Goal: Information Seeking & Learning: Learn about a topic

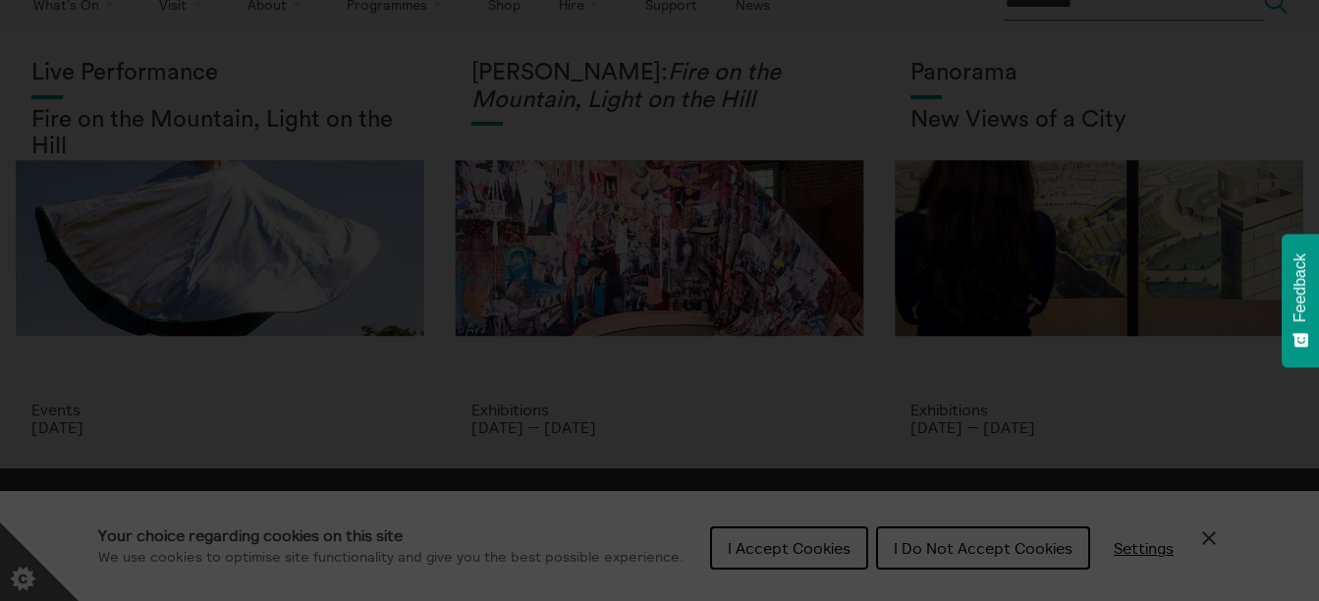
scroll to position [113, 0]
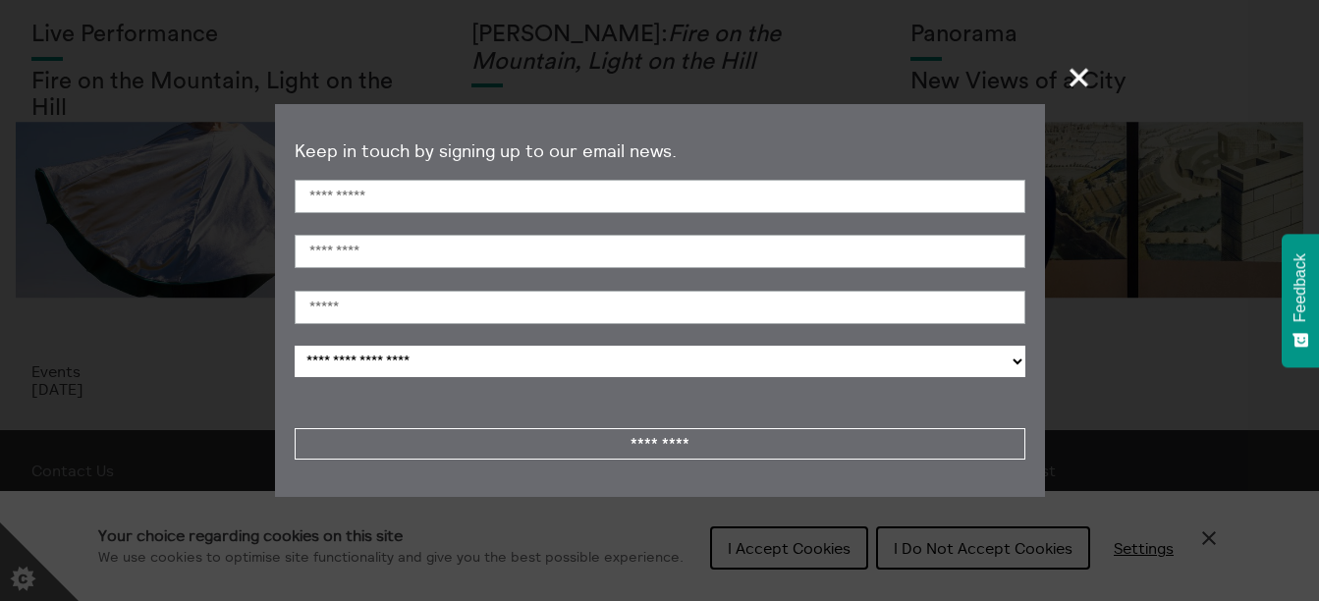
click at [1072, 81] on span "+" at bounding box center [1080, 77] width 58 height 58
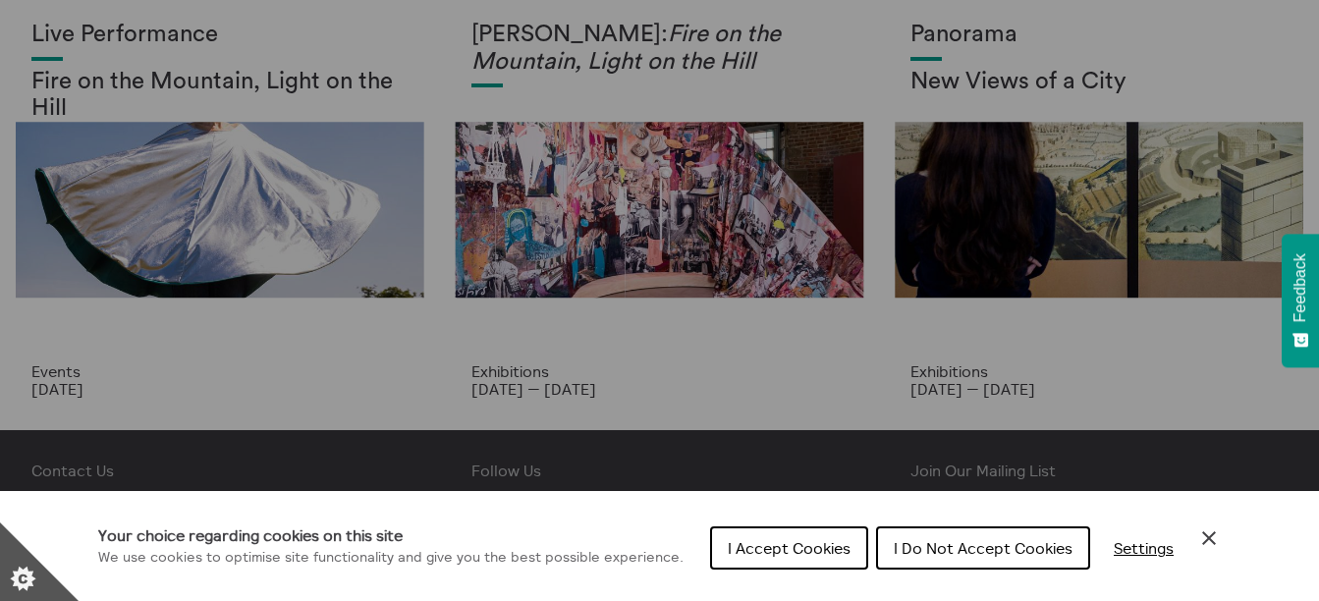
click at [790, 368] on div "Cookie preferences" at bounding box center [659, 300] width 1319 height 601
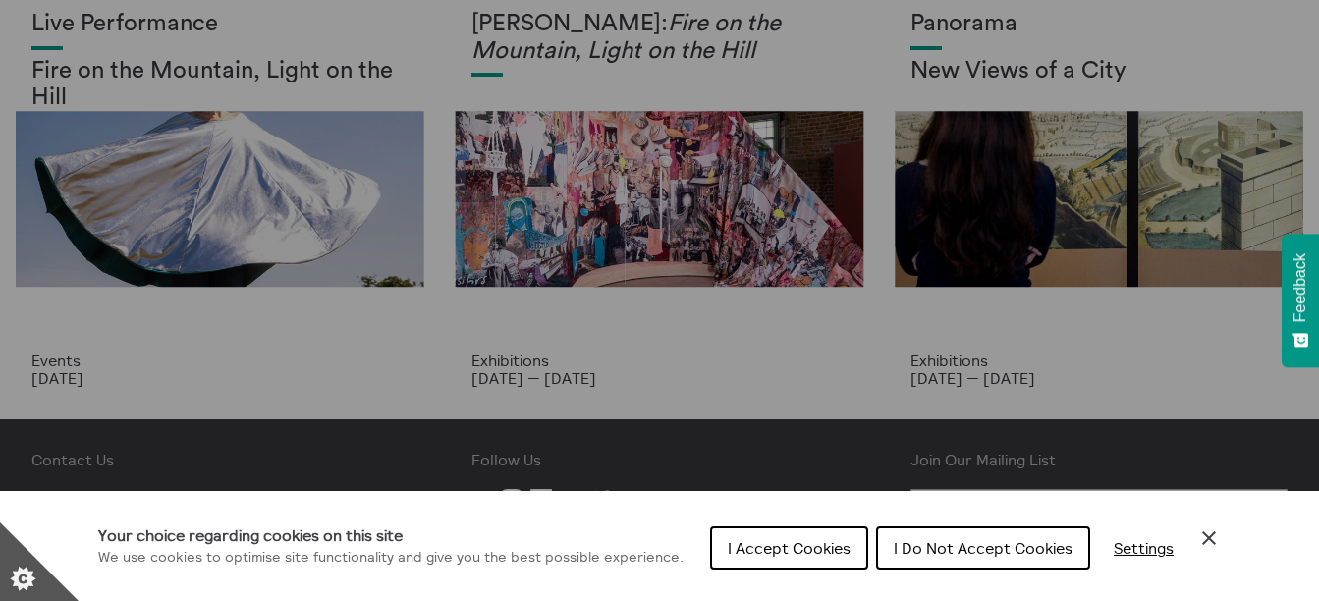
scroll to position [117, 0]
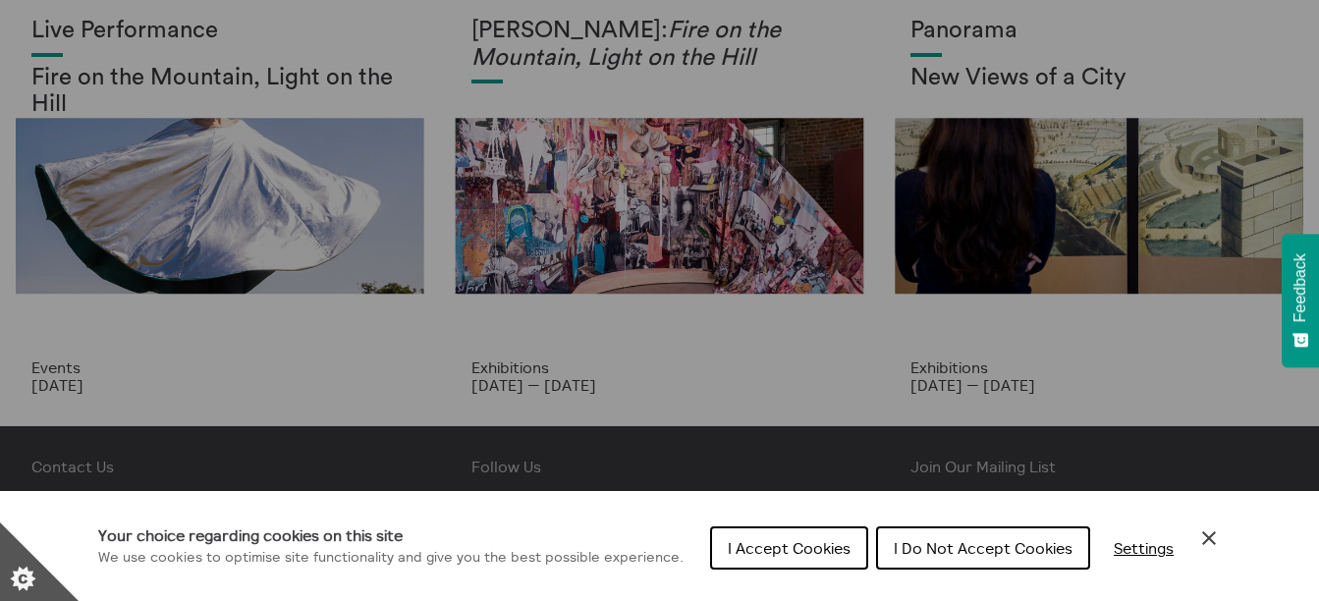
click at [996, 214] on div "Cookie preferences" at bounding box center [659, 300] width 1319 height 601
click at [620, 230] on div "Cookie preferences" at bounding box center [659, 300] width 1319 height 601
click at [552, 376] on div "Cookie preferences" at bounding box center [659, 300] width 1319 height 601
click at [827, 548] on span "I Accept Cookies" at bounding box center [789, 548] width 123 height 20
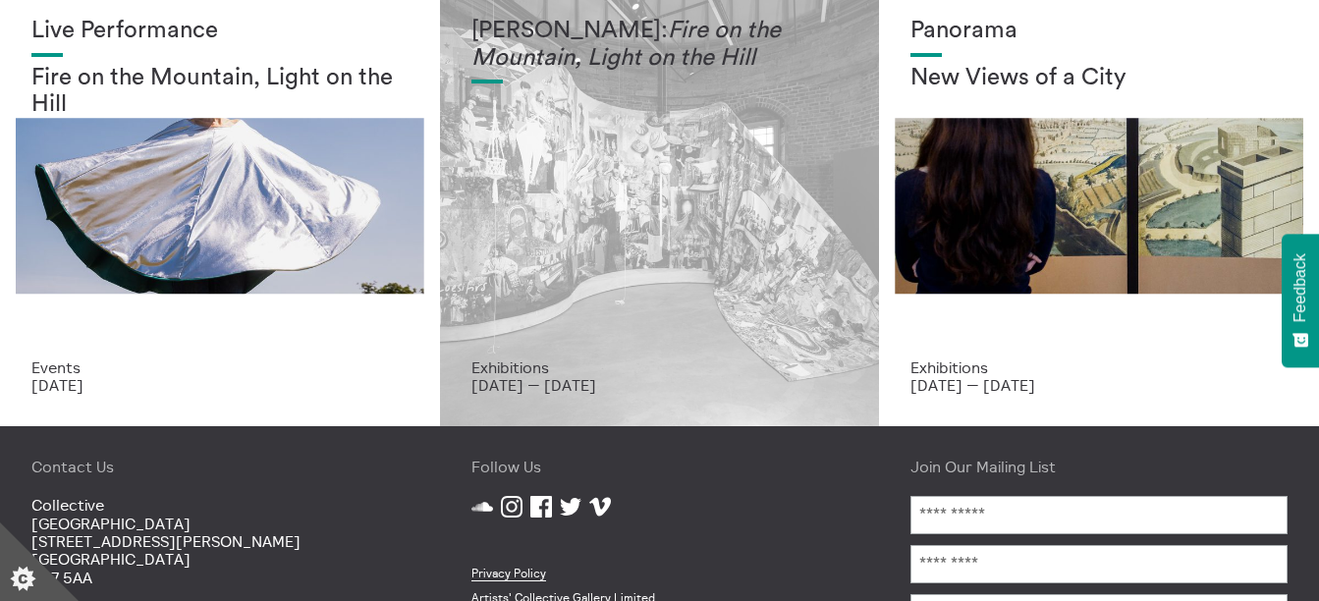
click at [634, 219] on div "Mercedes Azpilicueta: Fire on the Mountain, Light on the Hill" at bounding box center [659, 188] width 377 height 341
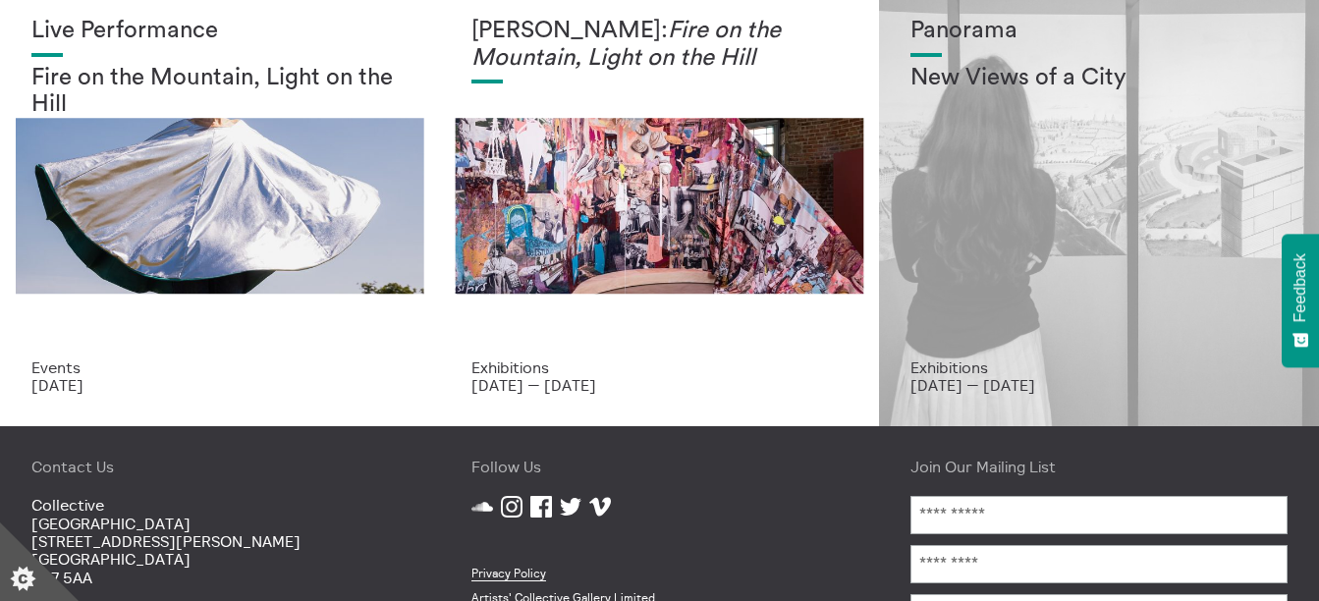
click at [954, 205] on div "Panorama New Views of a City" at bounding box center [1098, 188] width 377 height 341
